Goal: Task Accomplishment & Management: Use online tool/utility

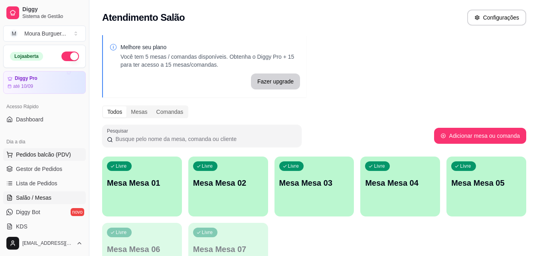
click at [51, 155] on span "Pedidos balcão (PDV)" at bounding box center [43, 154] width 55 height 8
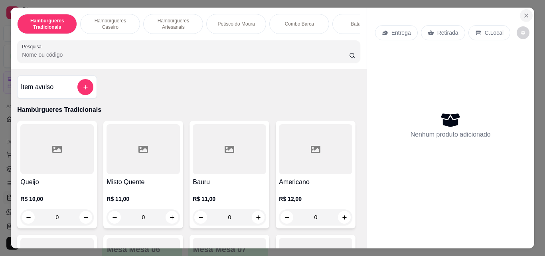
click at [524, 14] on icon "Close" at bounding box center [525, 15] width 3 height 3
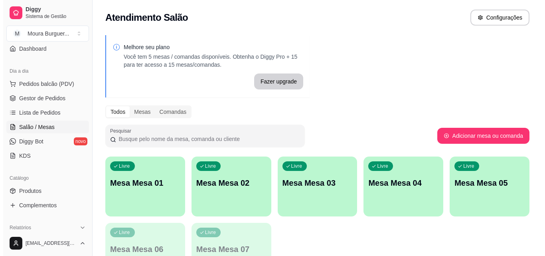
scroll to position [72, 0]
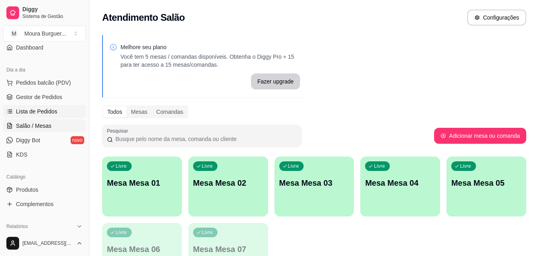
click at [45, 112] on span "Lista de Pedidos" at bounding box center [36, 111] width 41 height 8
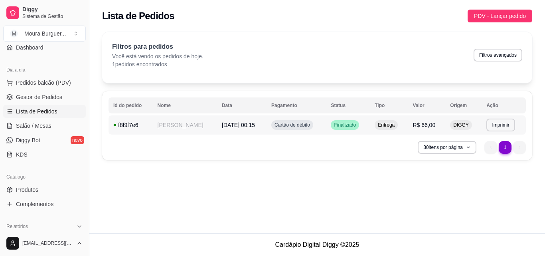
click at [217, 128] on td "[DATE] 00:15" at bounding box center [241, 124] width 49 height 19
click at [503, 125] on button "Imprimir" at bounding box center [500, 124] width 28 height 12
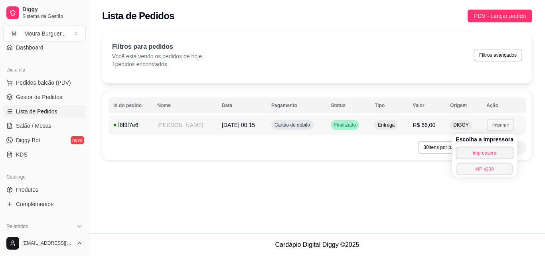
click at [487, 169] on button "MP 4200" at bounding box center [484, 168] width 56 height 12
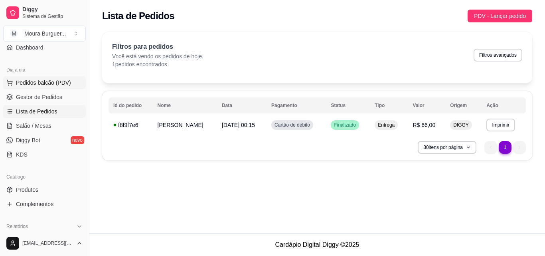
click at [45, 81] on span "Pedidos balcão (PDV)" at bounding box center [43, 83] width 55 height 8
